Goal: Task Accomplishment & Management: Complete application form

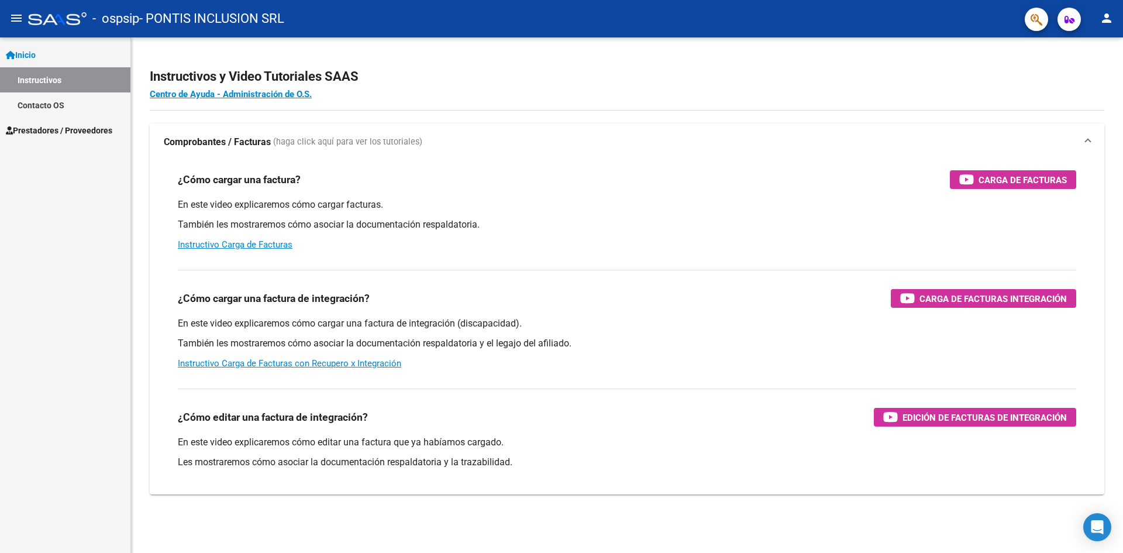
click at [84, 134] on span "Prestadores / Proveedores" at bounding box center [59, 130] width 106 height 13
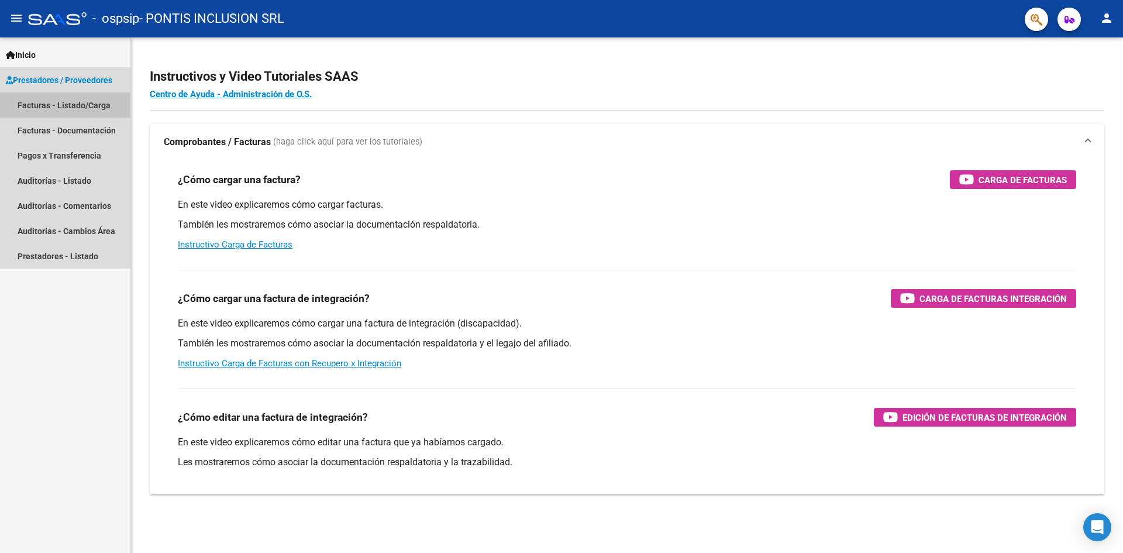
click at [90, 101] on link "Facturas - Listado/Carga" at bounding box center [65, 104] width 130 height 25
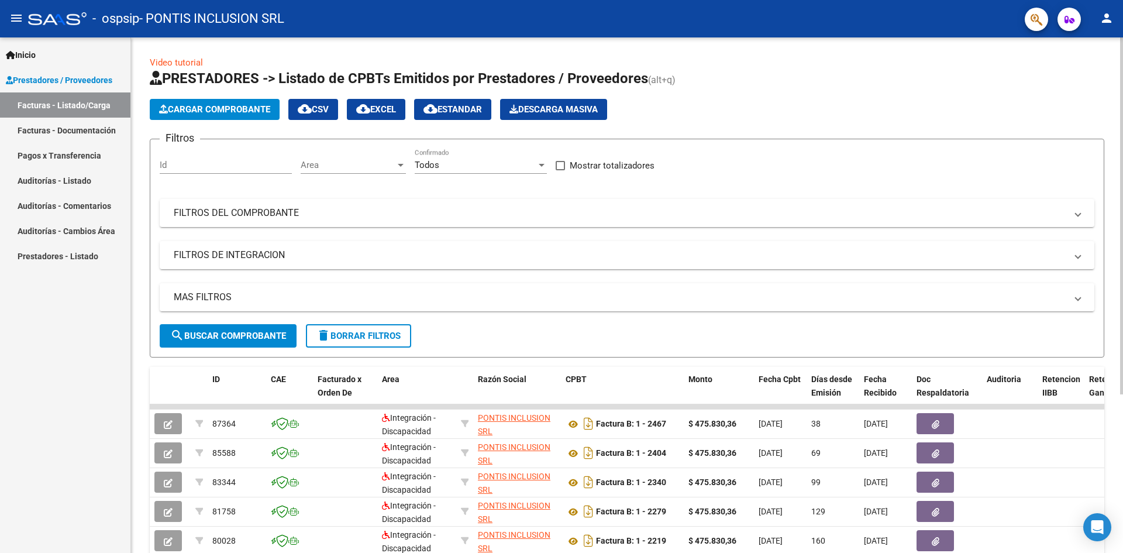
click at [233, 108] on span "Cargar Comprobante" at bounding box center [214, 109] width 111 height 11
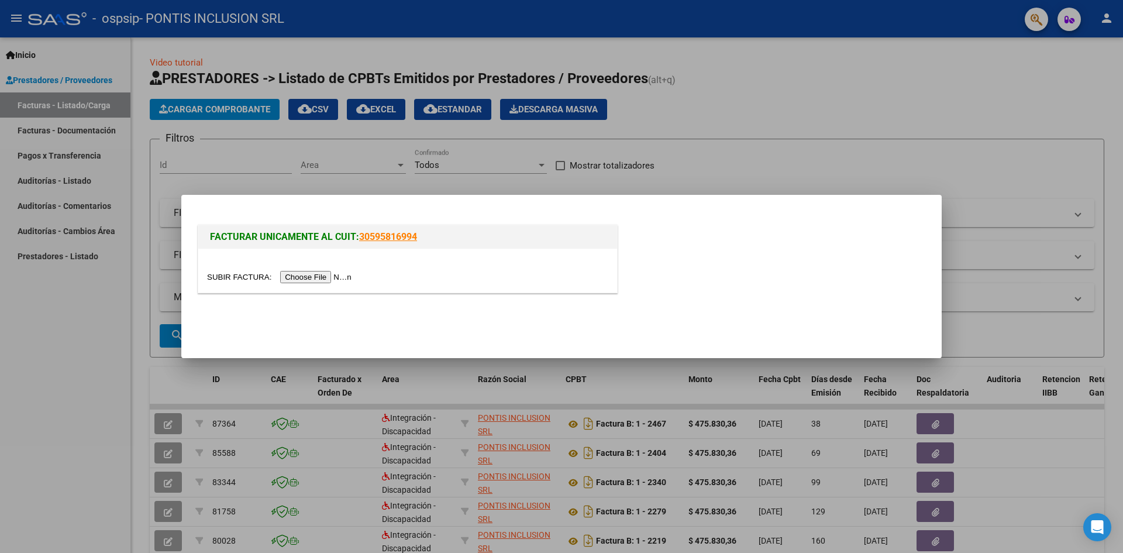
click at [291, 272] on input "file" at bounding box center [281, 277] width 148 height 12
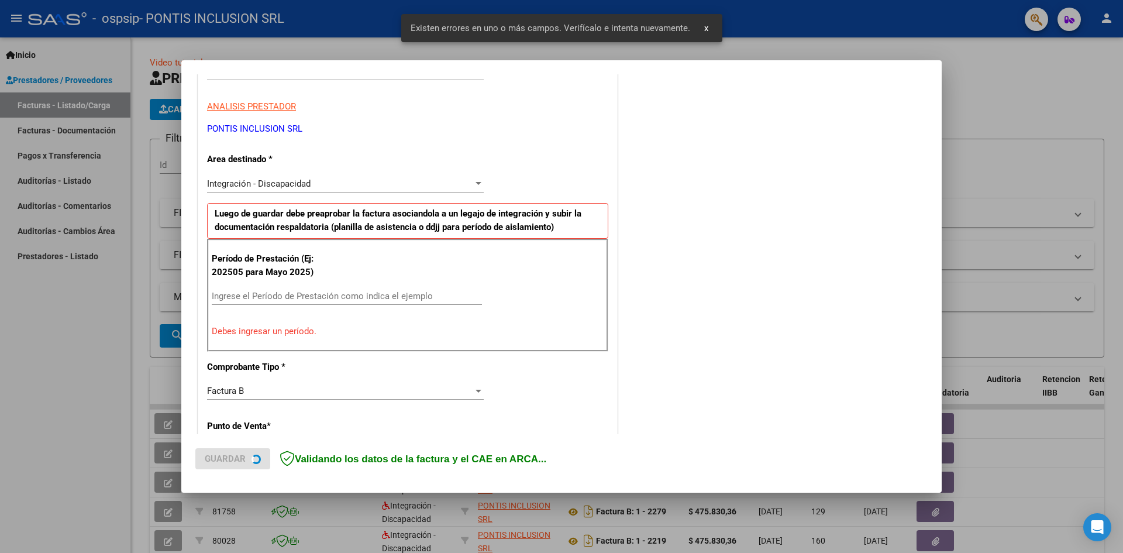
scroll to position [206, 0]
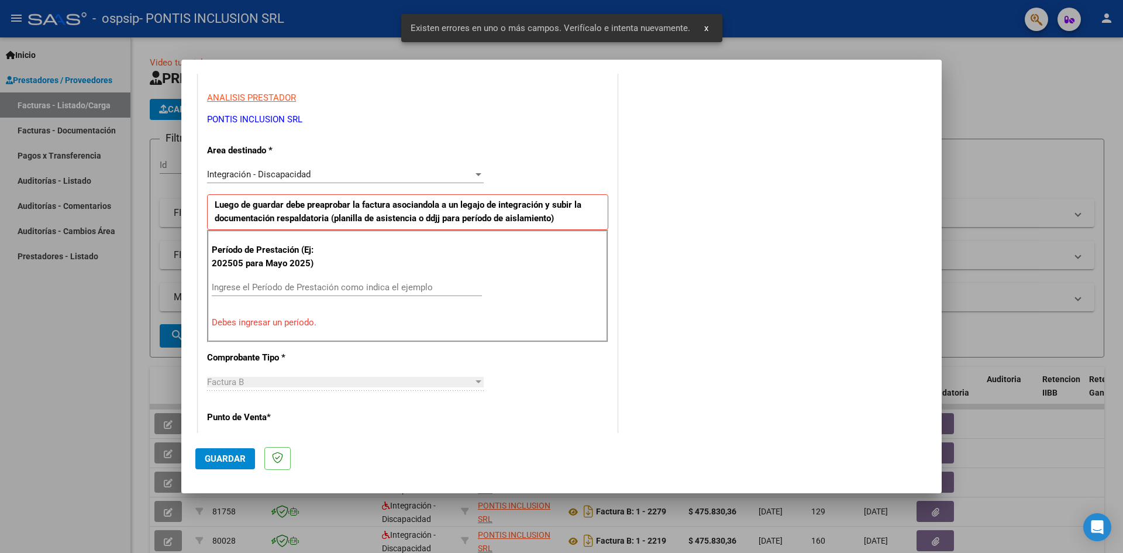
click at [267, 287] on input "Ingrese el Período de Prestación como indica el ejemplo" at bounding box center [347, 287] width 270 height 11
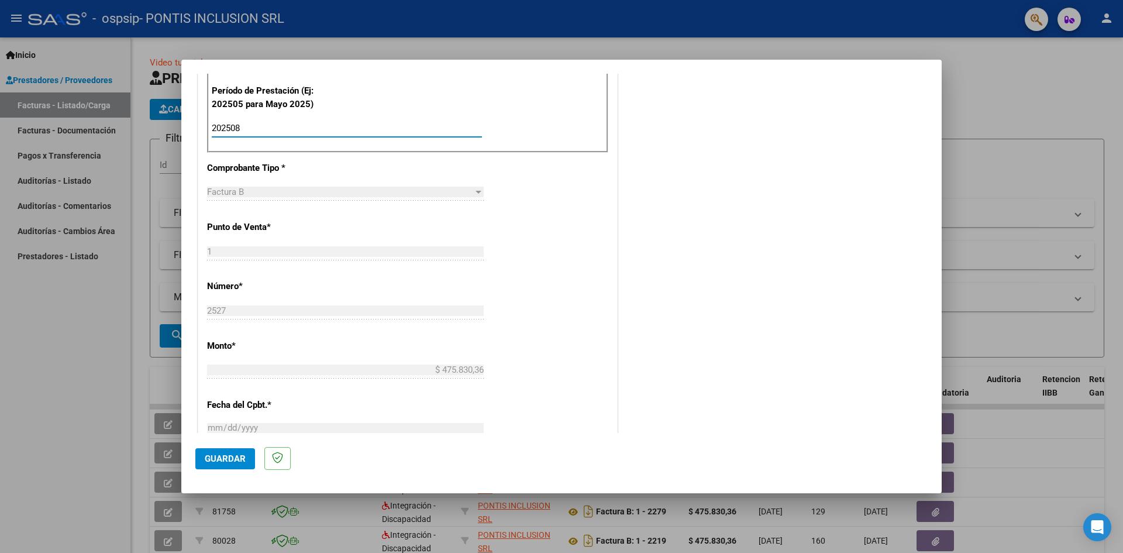
scroll to position [264, 0]
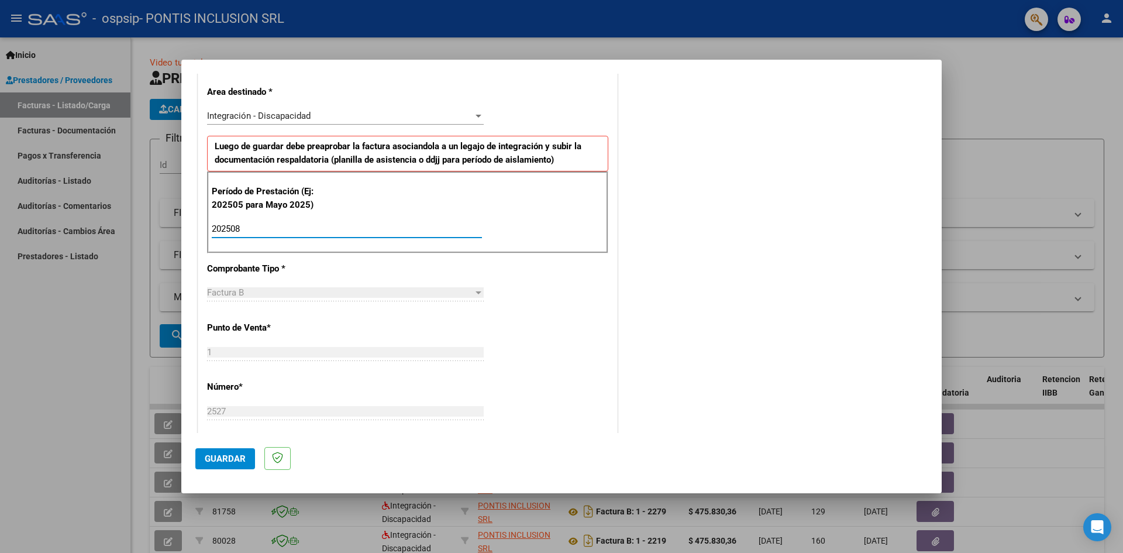
type input "202508"
click at [208, 463] on span "Guardar" at bounding box center [225, 458] width 41 height 11
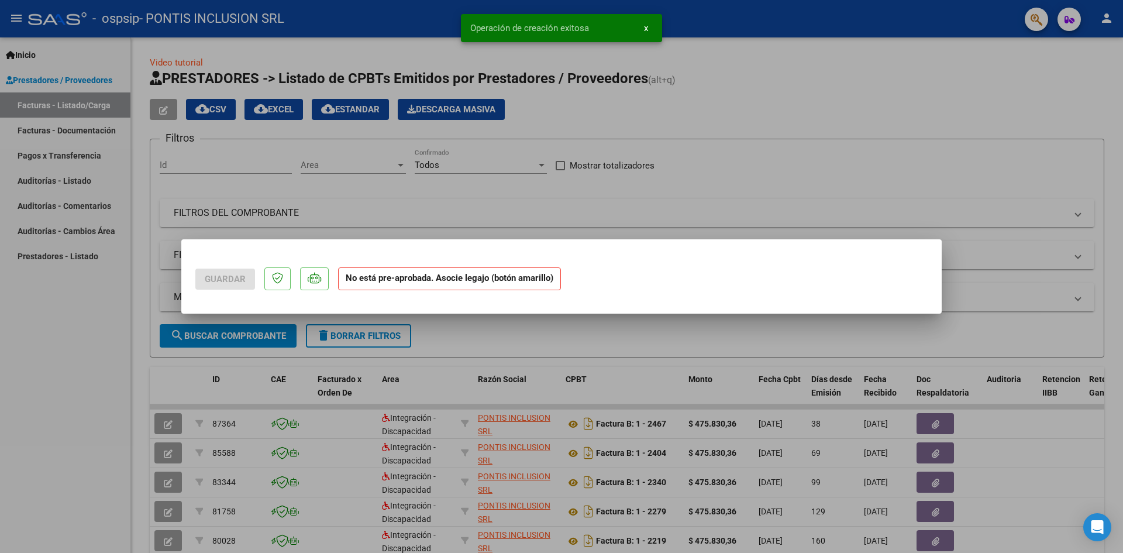
scroll to position [0, 0]
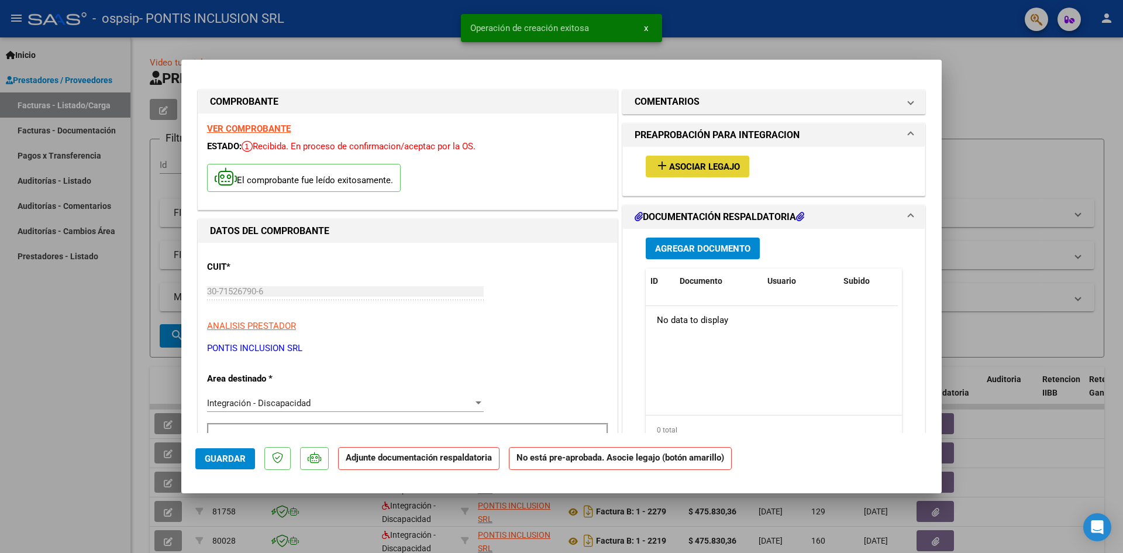
click at [688, 162] on span "Asociar Legajo" at bounding box center [704, 166] width 71 height 11
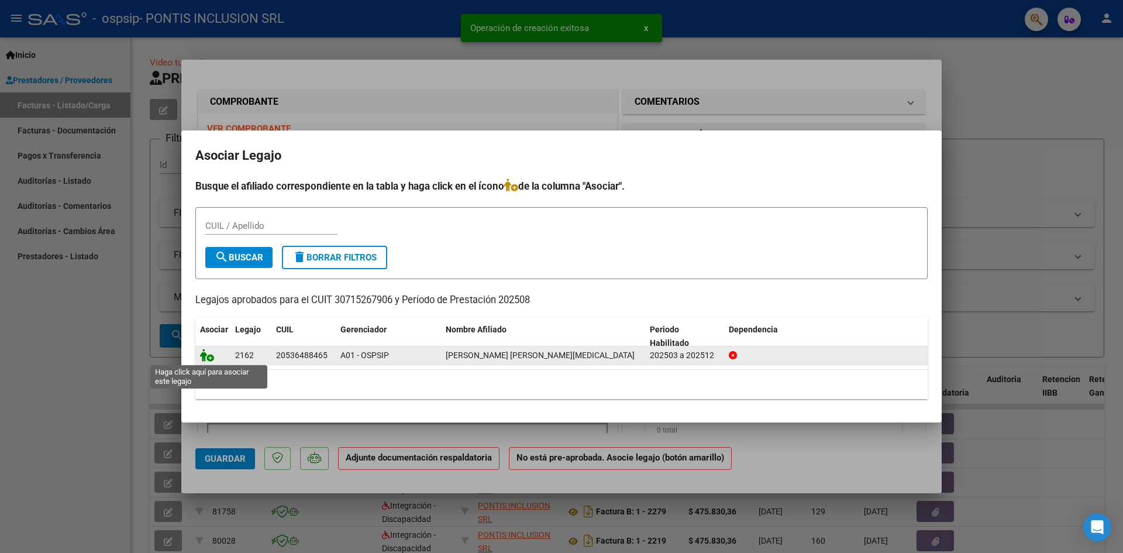
click at [203, 357] on icon at bounding box center [207, 355] width 14 height 13
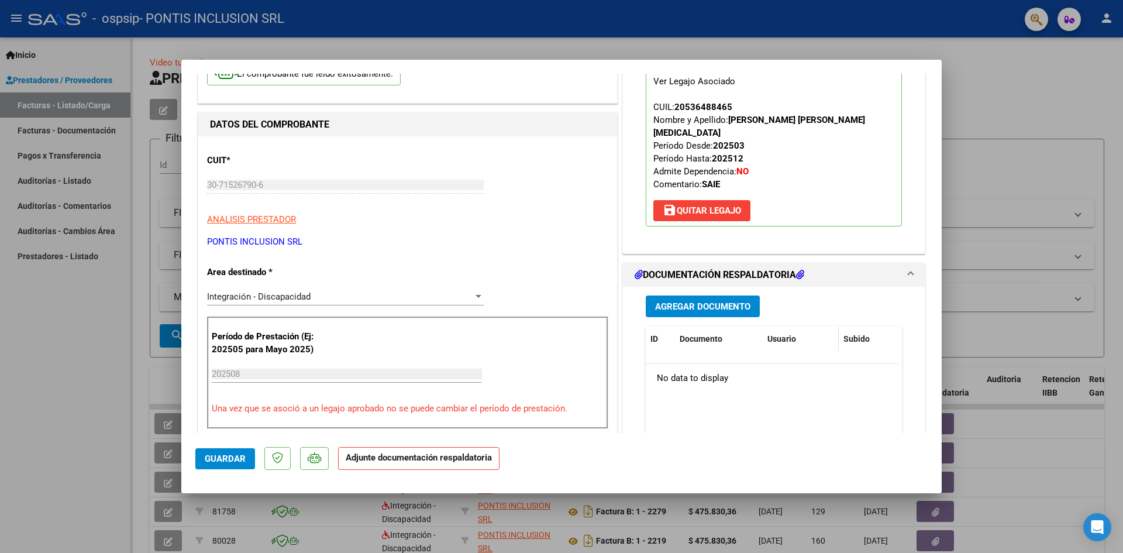
scroll to position [117, 0]
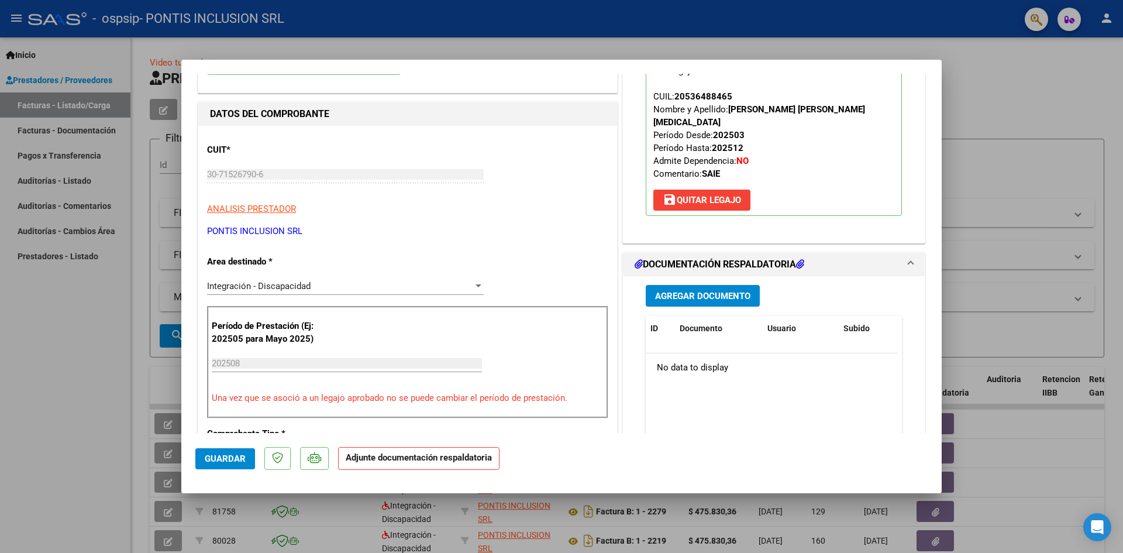
click at [699, 285] on button "Agregar Documento" at bounding box center [703, 296] width 114 height 22
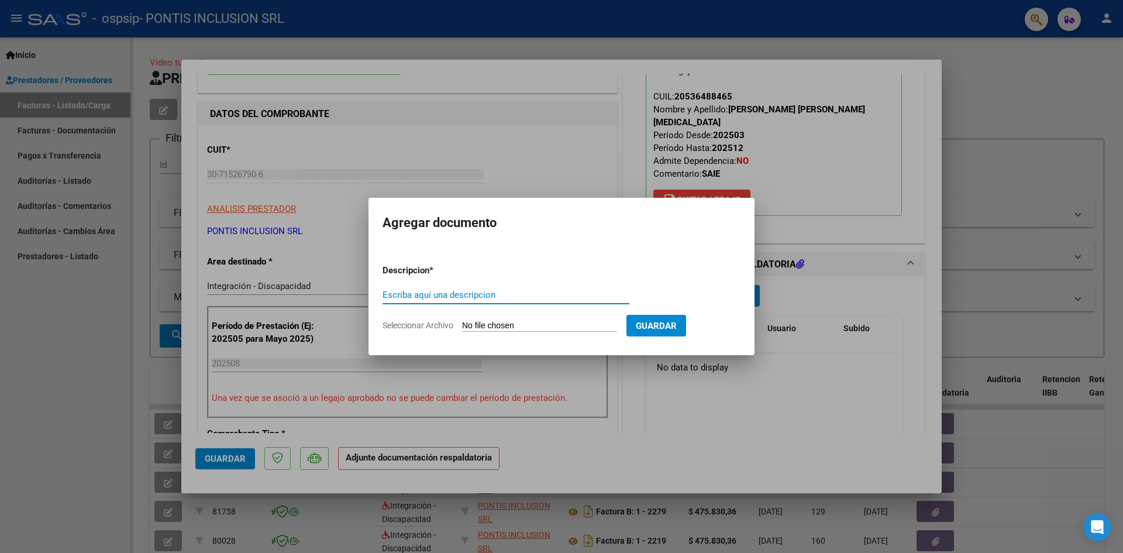
click at [474, 295] on input "Escriba aquí una descripcion" at bounding box center [505, 294] width 247 height 11
type input "planilla"
click at [501, 319] on form "Descripcion * planilla Escriba aquí una descripcion Seleccionar Archivo Guardar" at bounding box center [561, 297] width 358 height 85
click at [508, 329] on input "Seleccionar Archivo" at bounding box center [539, 325] width 155 height 11
type input "C:\fakepath\2025-08 planilla asistencia inte chiock [PERSON_NAME].pdf"
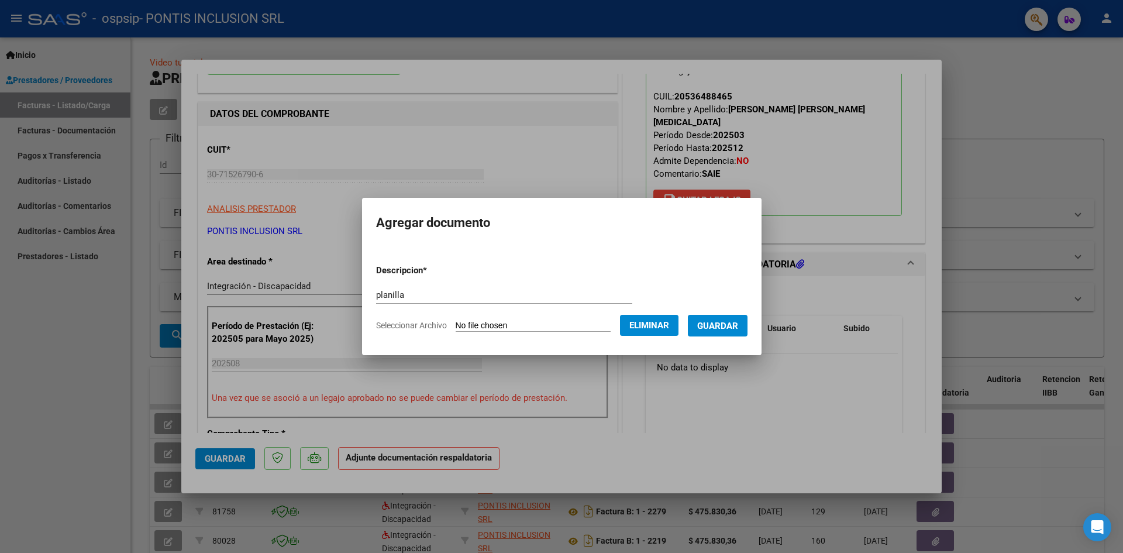
click at [721, 326] on span "Guardar" at bounding box center [717, 325] width 41 height 11
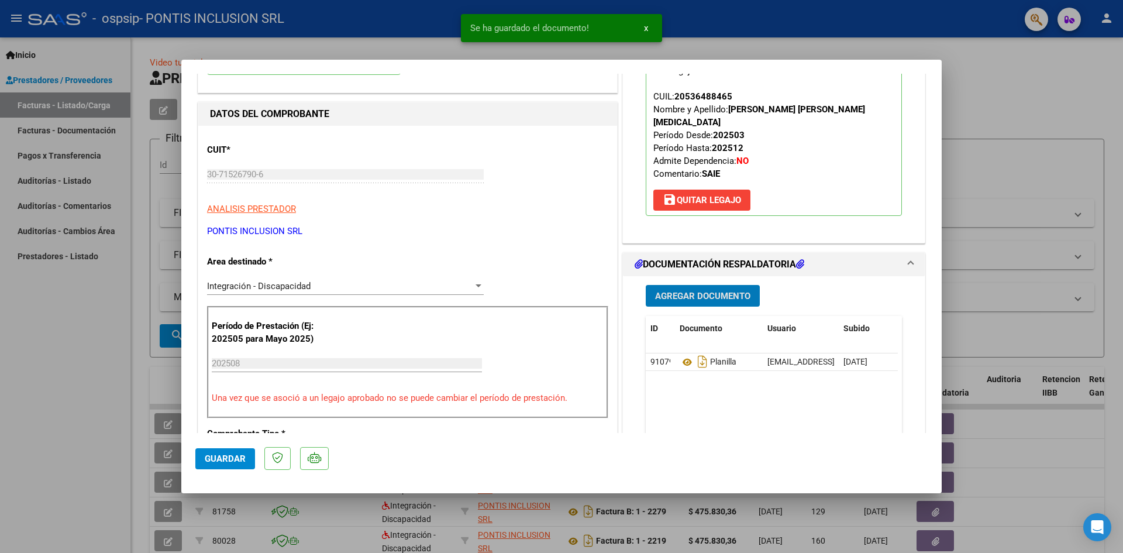
click at [217, 458] on span "Guardar" at bounding box center [225, 458] width 41 height 11
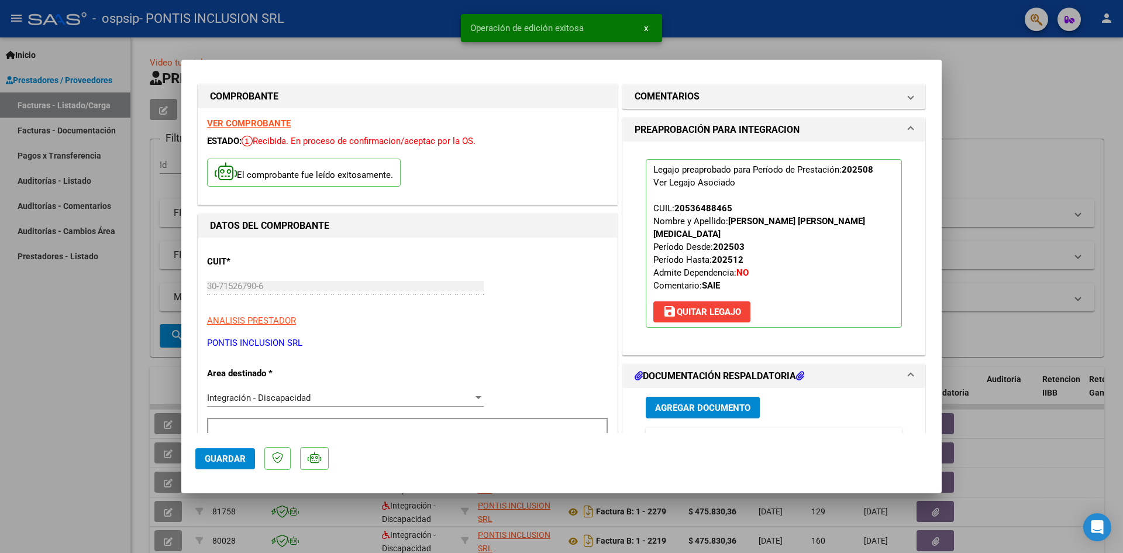
scroll to position [0, 0]
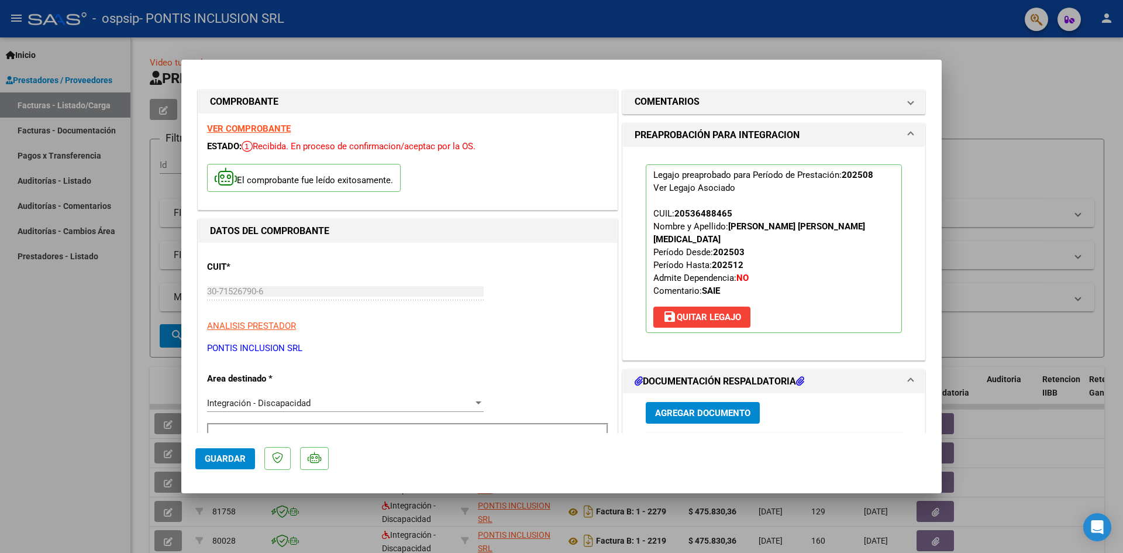
click at [206, 465] on button "Guardar" at bounding box center [225, 458] width 60 height 21
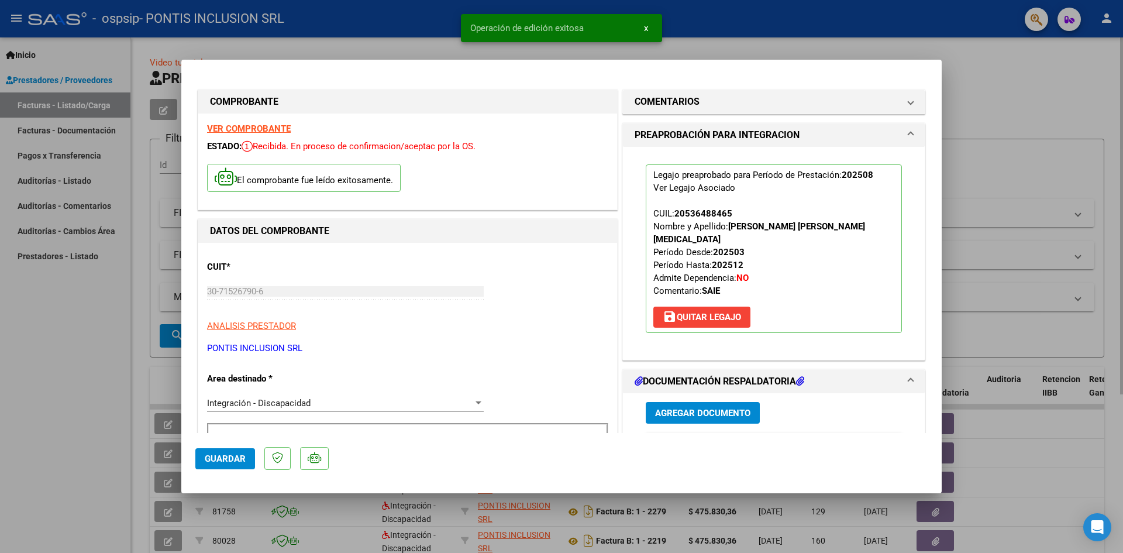
click at [1008, 166] on div at bounding box center [561, 276] width 1123 height 553
type input "$ 0,00"
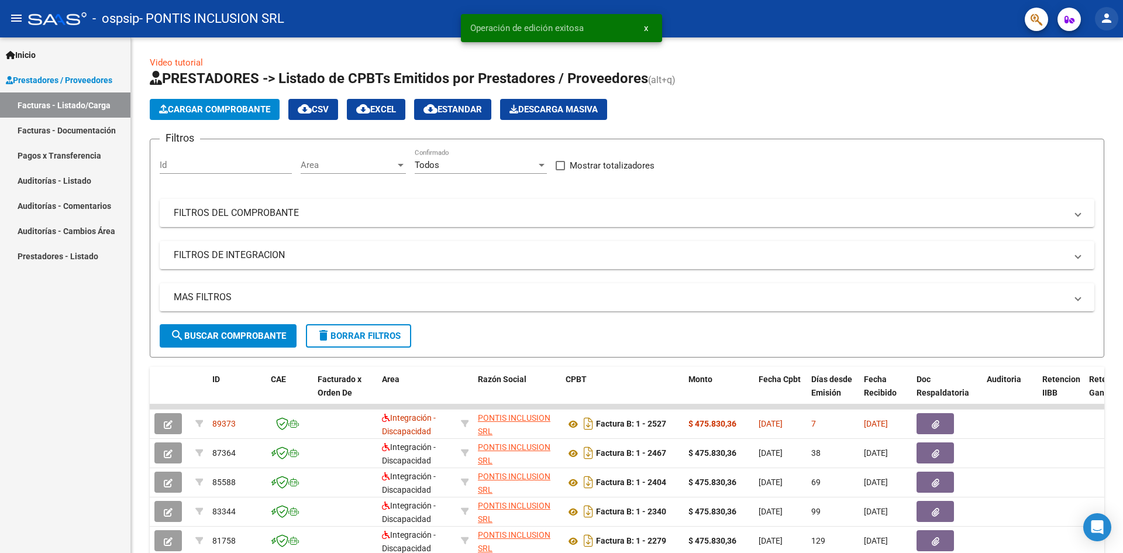
click at [1102, 25] on mat-icon "person" at bounding box center [1106, 18] width 14 height 14
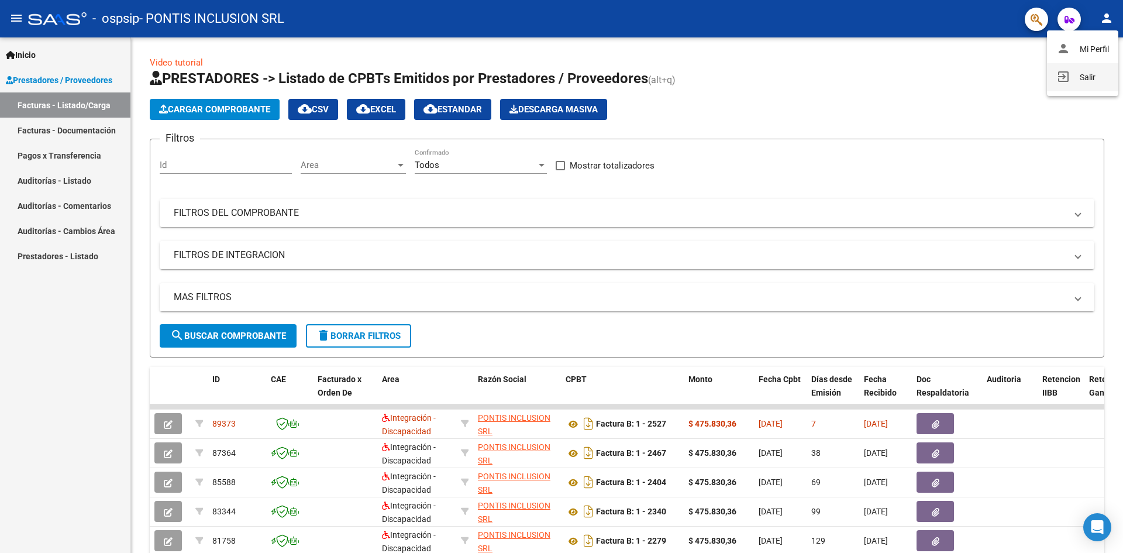
click at [1081, 81] on button "exit_to_app Salir" at bounding box center [1082, 77] width 71 height 28
